Goal: Transaction & Acquisition: Purchase product/service

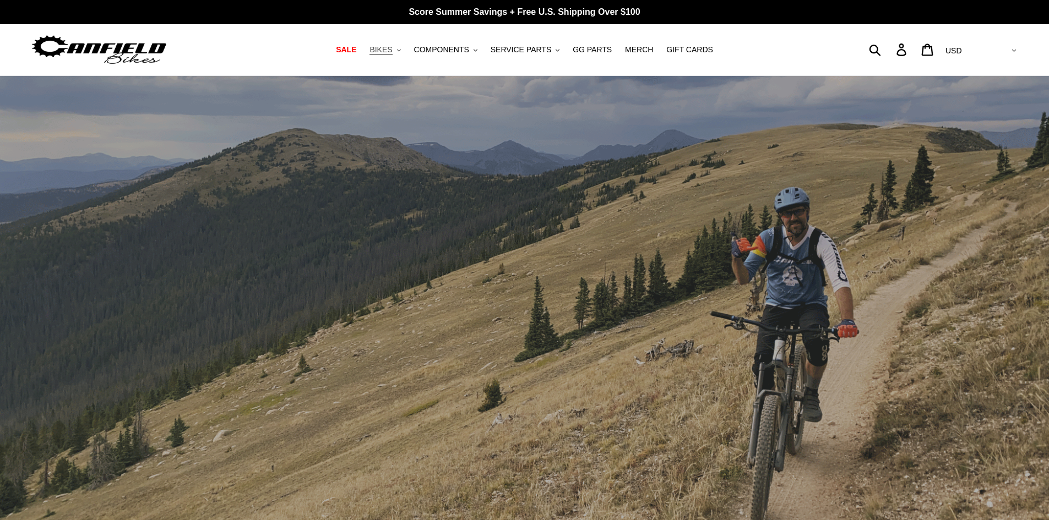
click at [392, 47] on span "BIKES" at bounding box center [380, 49] width 23 height 9
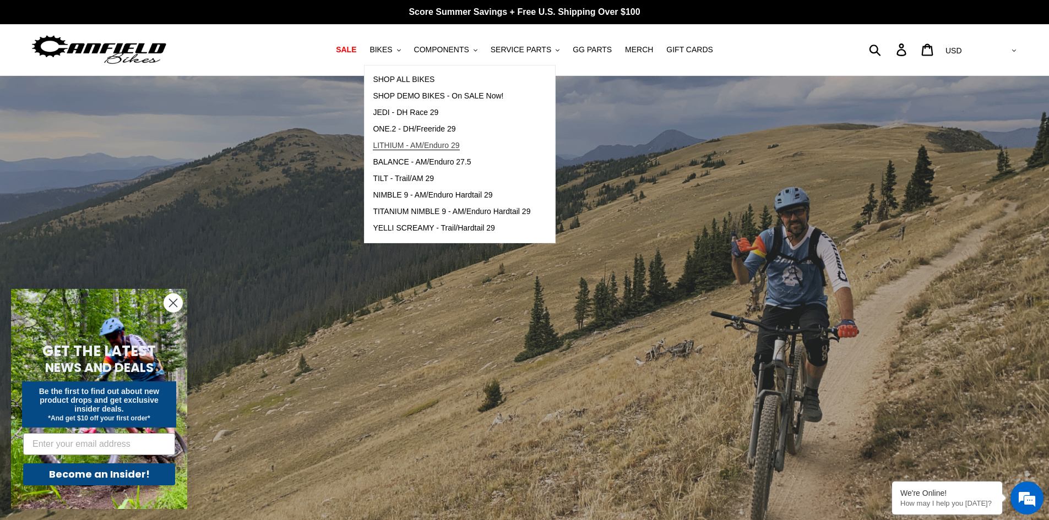
click at [415, 146] on span "LITHIUM - AM/Enduro 29" at bounding box center [416, 145] width 86 height 9
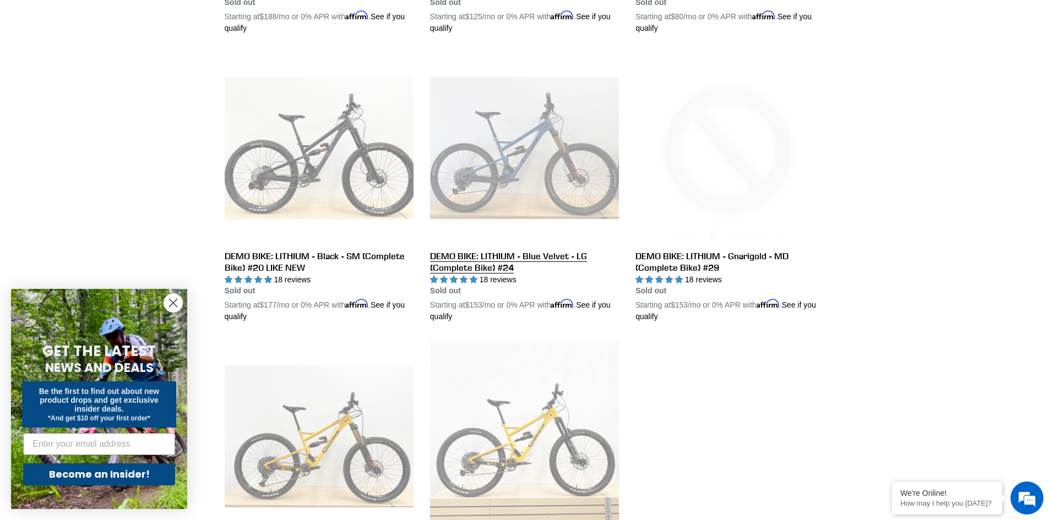
scroll to position [356, 0]
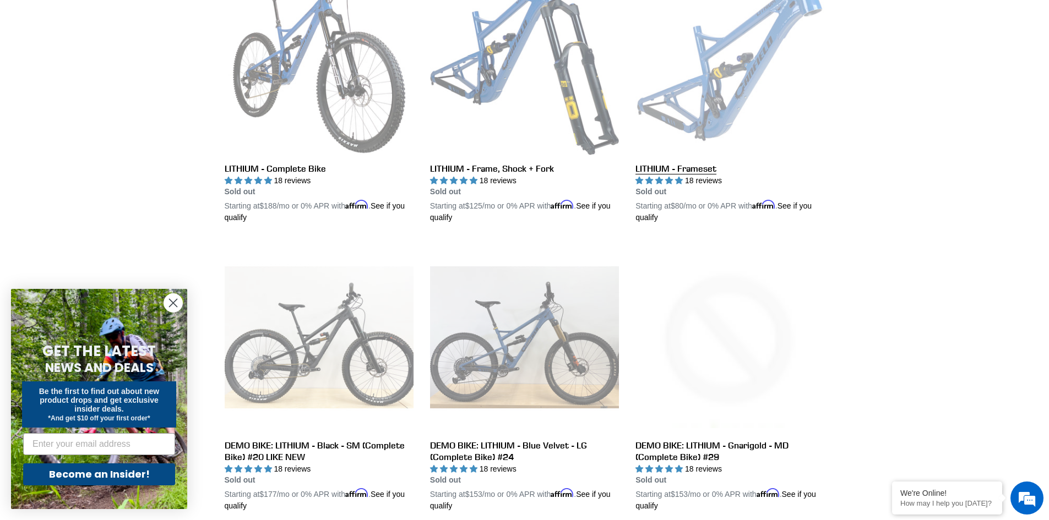
click at [710, 90] on link "LITHIUM - Frameset" at bounding box center [729, 95] width 189 height 258
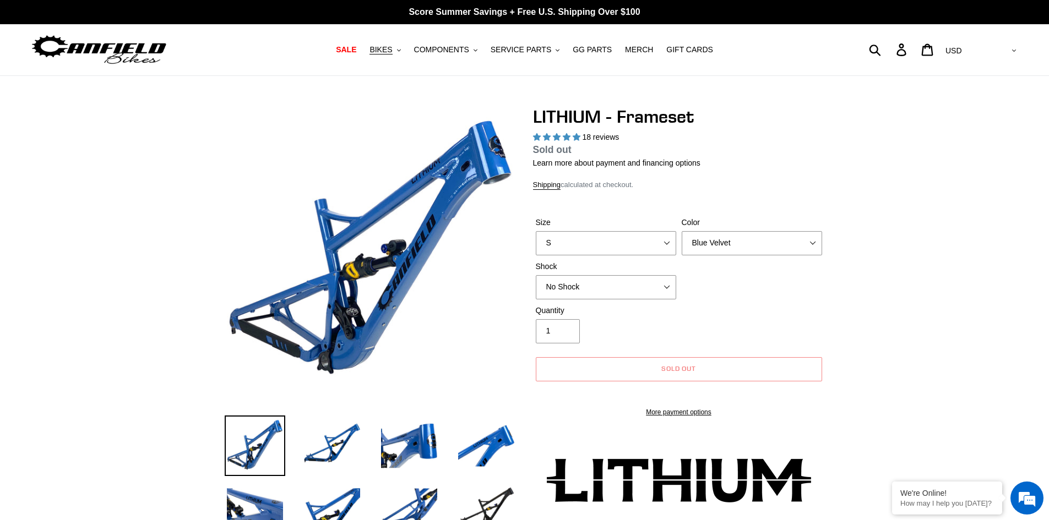
select select "highest-rating"
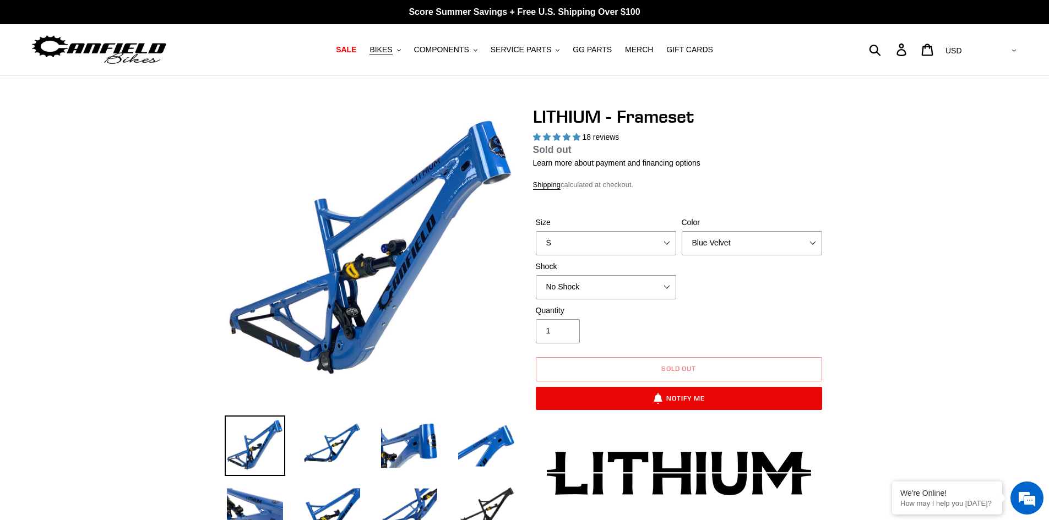
select select "Stealth Black"
click at [681, 231] on select "Blue Velvet Stealth Black" at bounding box center [751, 243] width 140 height 24
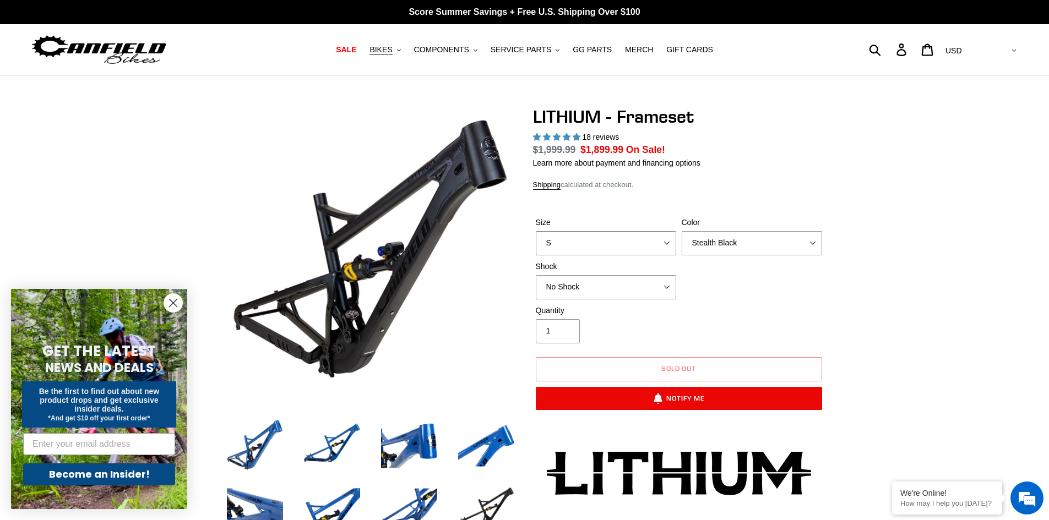
click at [637, 247] on select "S M L XL" at bounding box center [606, 243] width 140 height 24
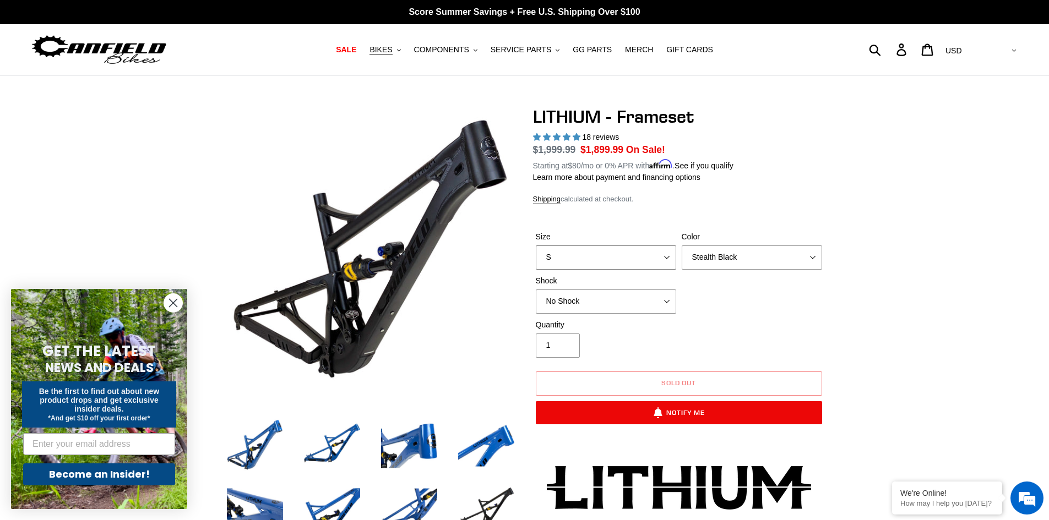
select select "M"
click at [536, 246] on select "S M L XL" at bounding box center [606, 258] width 140 height 24
click at [723, 251] on select "Blue Velvet Stealth Black" at bounding box center [751, 258] width 140 height 24
select select "Blue Velvet"
click at [681, 246] on select "Blue Velvet Stealth Black" at bounding box center [751, 258] width 140 height 24
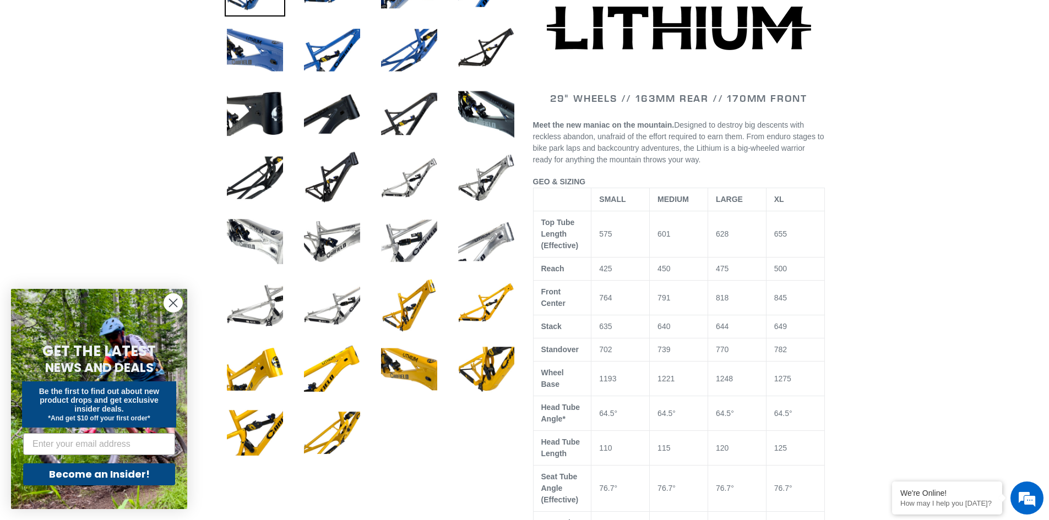
scroll to position [440, 0]
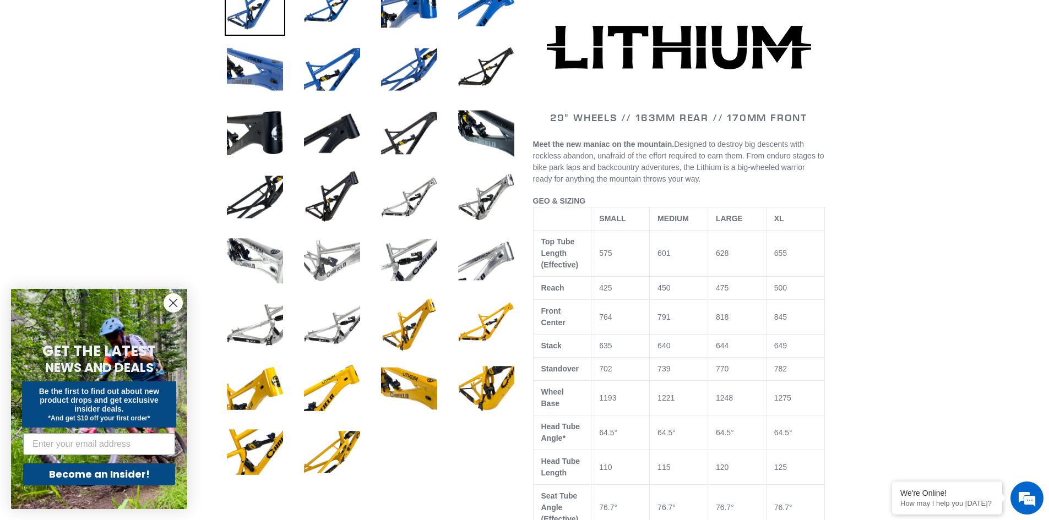
click at [313, 253] on img at bounding box center [332, 261] width 61 height 61
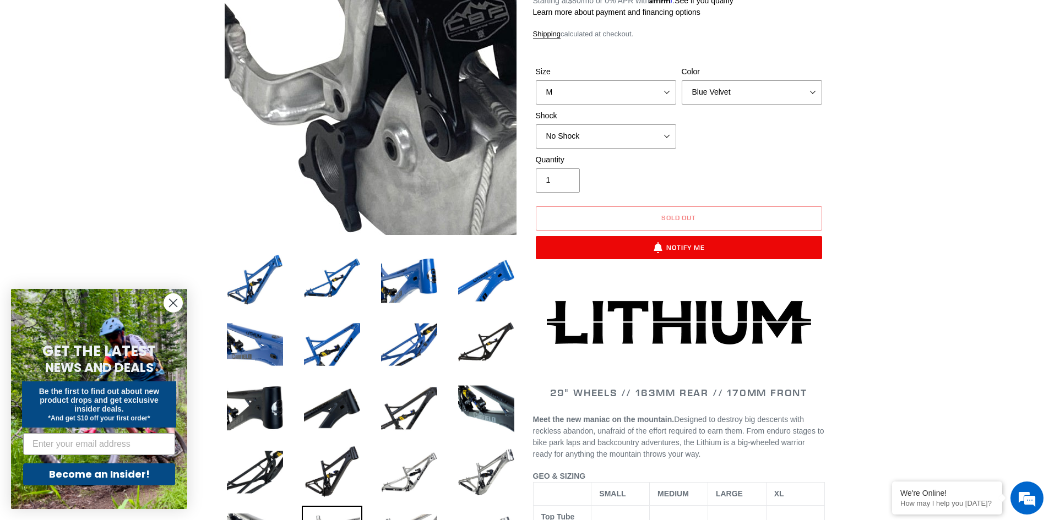
scroll to position [0, 0]
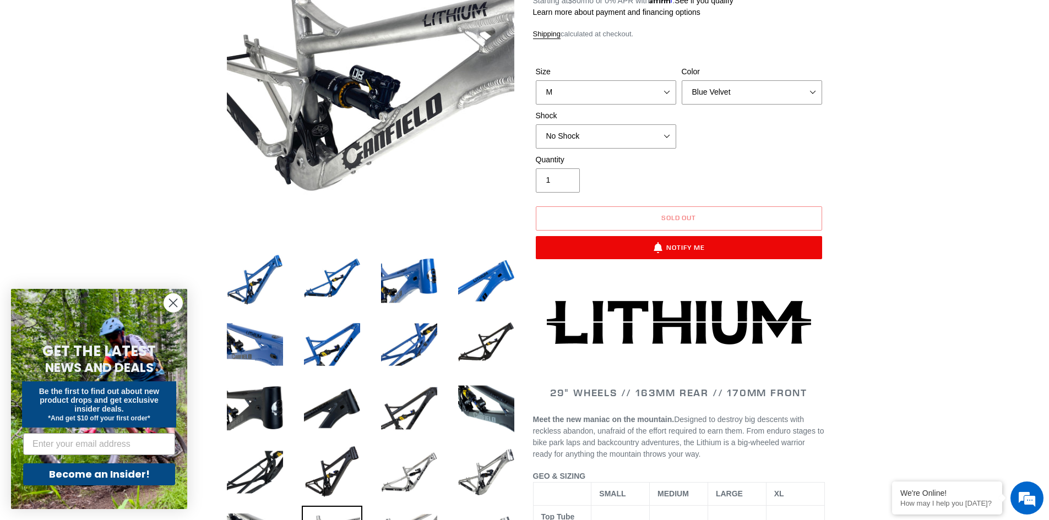
click at [177, 300] on circle "Close dialog" at bounding box center [173, 303] width 18 height 18
